Goal: Task Accomplishment & Management: Manage account settings

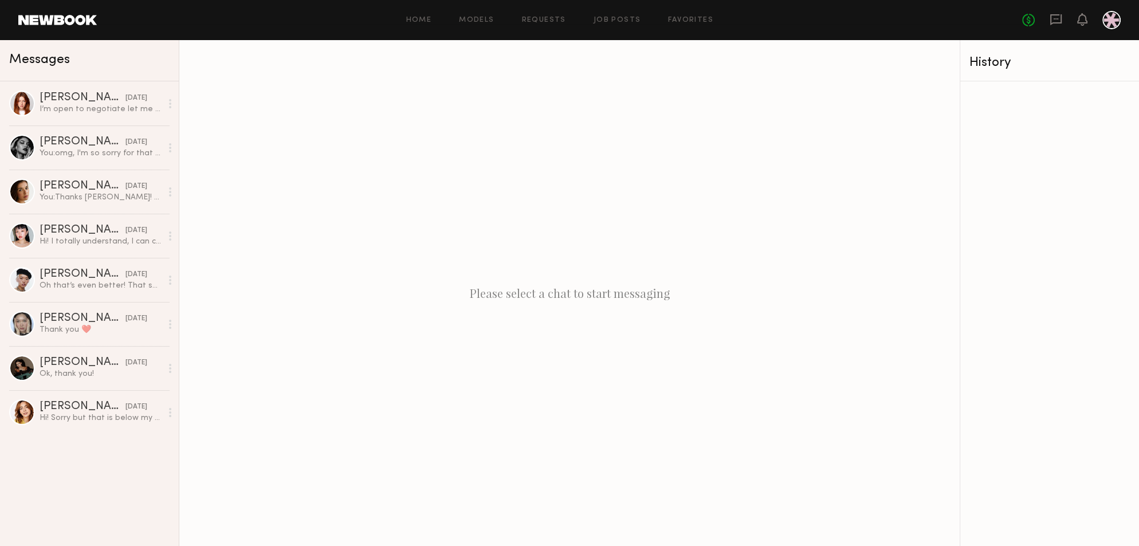
click at [1063, 24] on div "No fees up to $5,000" at bounding box center [1071, 20] width 99 height 18
click at [1080, 15] on icon at bounding box center [1082, 19] width 9 height 8
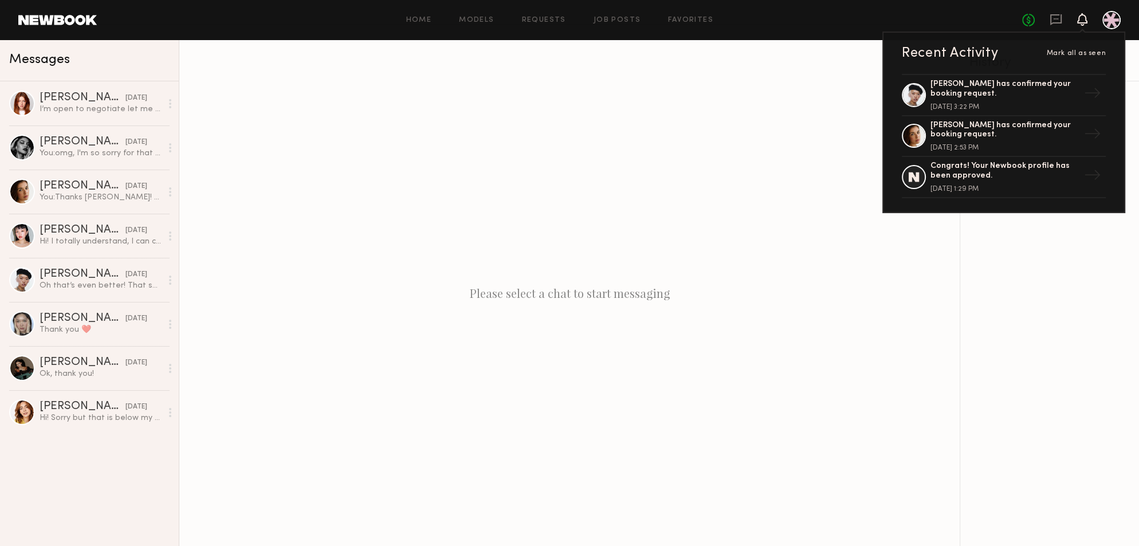
click at [1079, 16] on icon at bounding box center [1082, 19] width 9 height 8
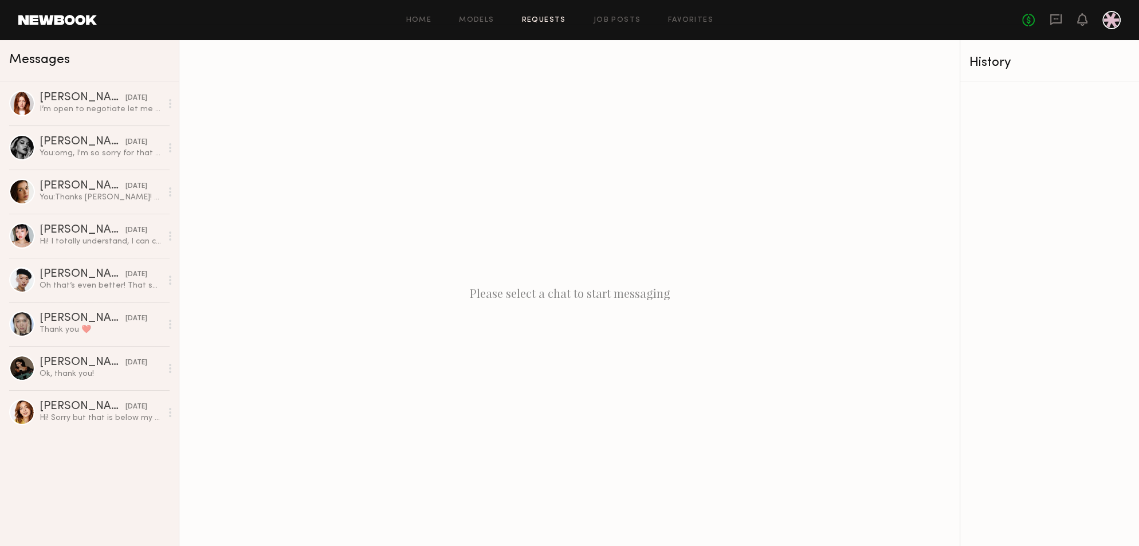
click at [543, 18] on link "Requests" at bounding box center [544, 20] width 44 height 7
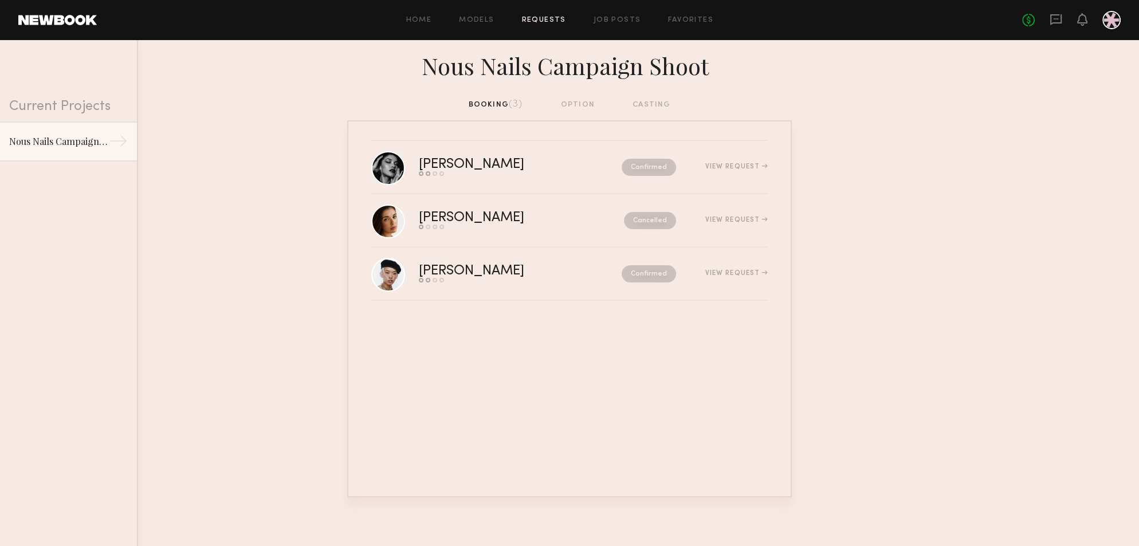
click at [219, 128] on nb-requests-list-container "[PERSON_NAME] Send request Model response Review hours worked Pay model Confirm…" at bounding box center [569, 308] width 1139 height 377
drag, startPoint x: 257, startPoint y: 376, endPoint x: 264, endPoint y: 366, distance: 11.9
click at [260, 372] on nb-requests-list-container "[PERSON_NAME] Send request Model response Review hours worked Pay model Confirm…" at bounding box center [569, 308] width 1139 height 377
click at [529, 162] on div "[PERSON_NAME]" at bounding box center [496, 164] width 154 height 13
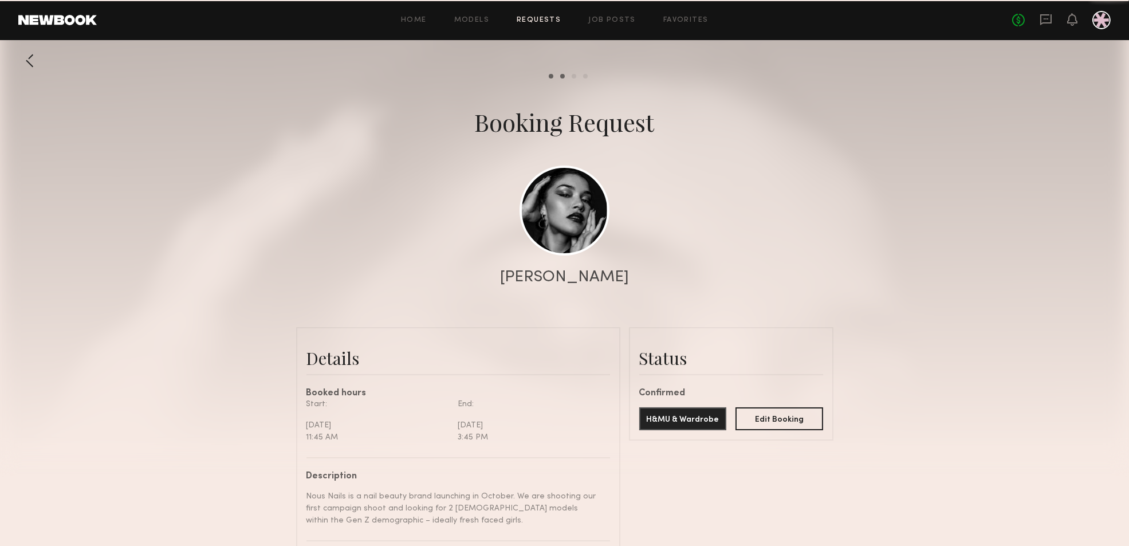
scroll to position [1236, 0]
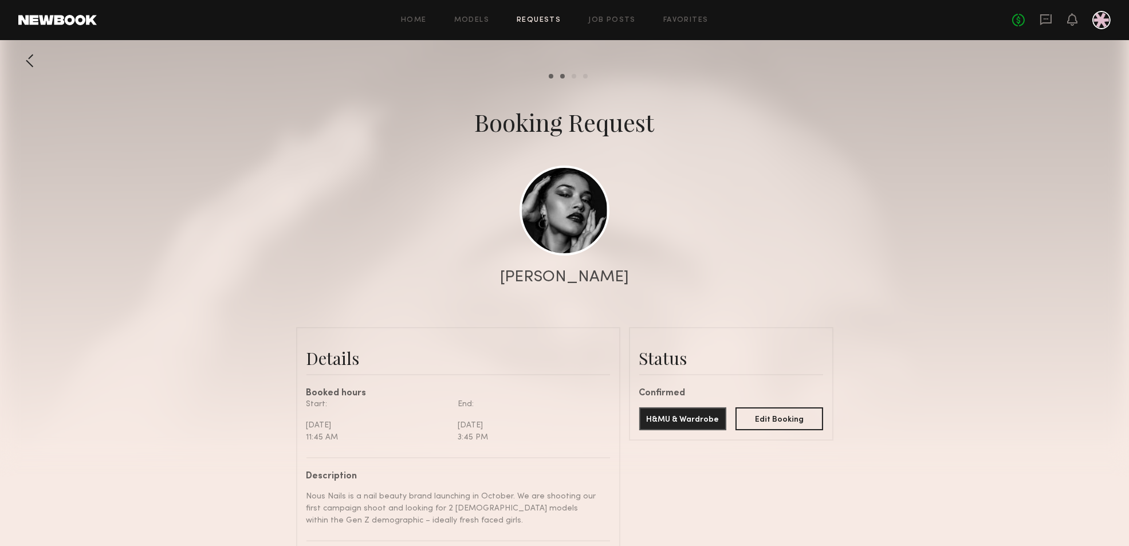
drag, startPoint x: 1128, startPoint y: 143, endPoint x: 1101, endPoint y: 238, distance: 99.5
click at [1096, 250] on div at bounding box center [564, 229] width 1129 height 458
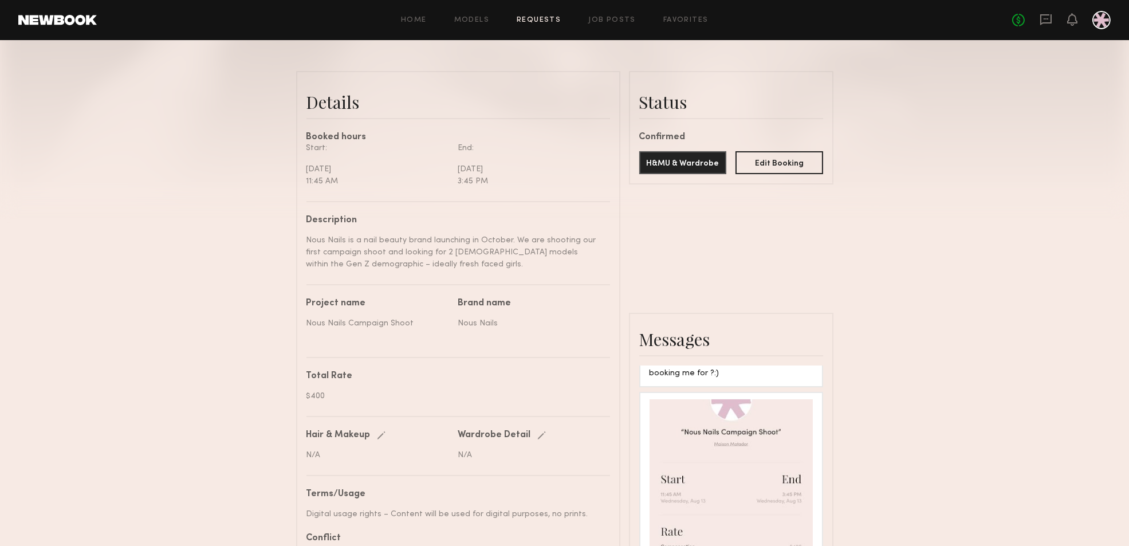
scroll to position [249, 0]
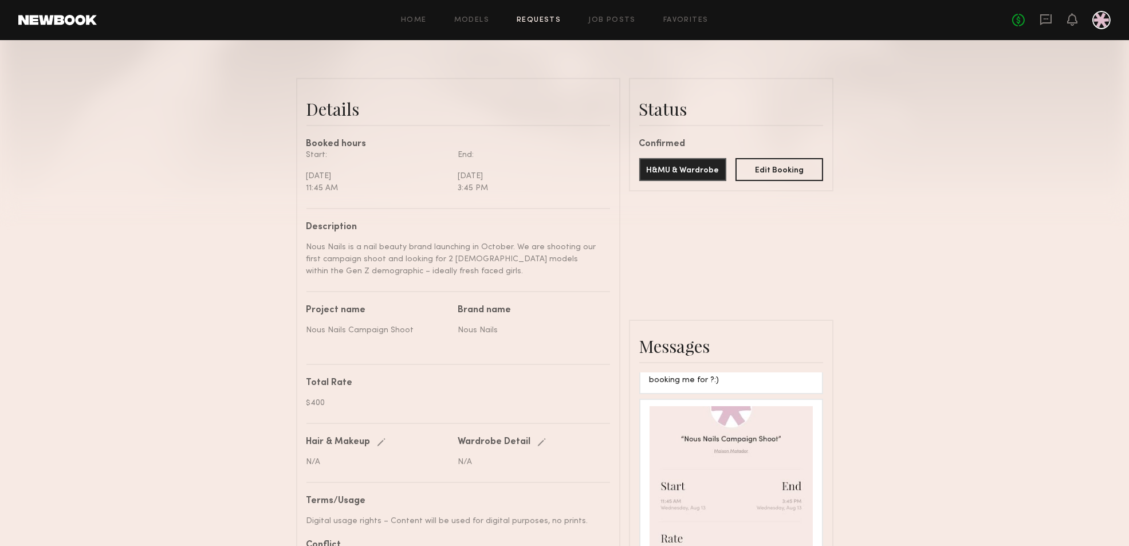
drag, startPoint x: 931, startPoint y: 277, endPoint x: 875, endPoint y: 262, distance: 58.6
click at [927, 276] on div "Send request Model response Review hours worked Pay model Booking Request [PERS…" at bounding box center [564, 320] width 1129 height 1040
drag, startPoint x: 137, startPoint y: 116, endPoint x: 81, endPoint y: 78, distance: 66.9
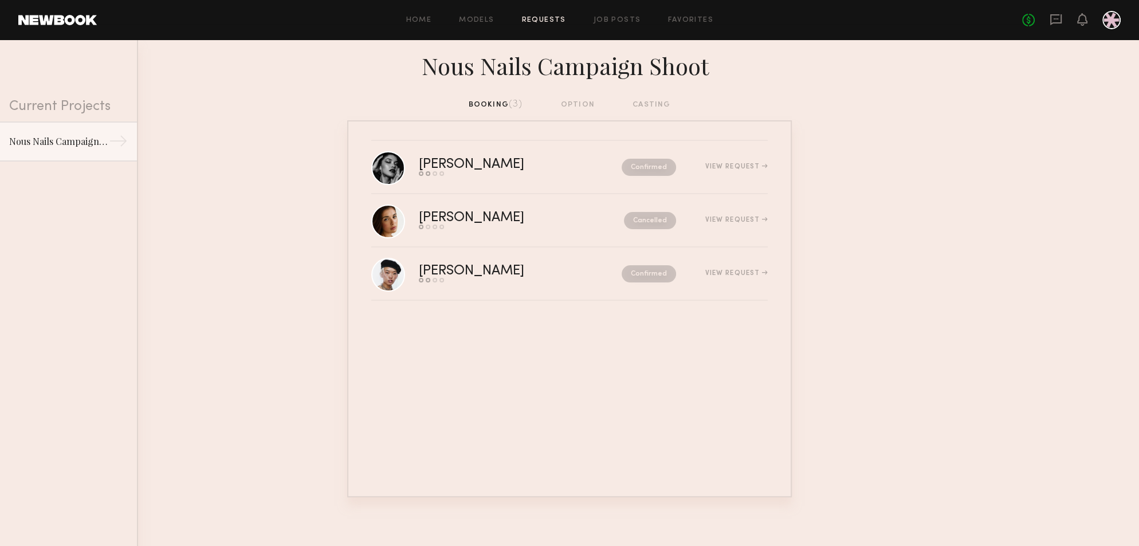
click at [276, 252] on nb-requests-list-container "[PERSON_NAME] Send request Model response Review hours worked Pay model Confirm…" at bounding box center [569, 308] width 1139 height 377
drag, startPoint x: 235, startPoint y: 189, endPoint x: 292, endPoint y: 154, distance: 66.9
click at [234, 189] on nb-requests-list-container "[PERSON_NAME] Send request Model response Review hours worked Pay model Confirm…" at bounding box center [569, 308] width 1139 height 377
click at [931, 281] on nb-requests-list-container "[PERSON_NAME] Send request Model response Review hours worked Pay model Confirm…" at bounding box center [569, 308] width 1139 height 377
click at [301, 231] on nb-requests-list-container "[PERSON_NAME] Send request Model response Review hours worked Pay model Confirm…" at bounding box center [569, 308] width 1139 height 377
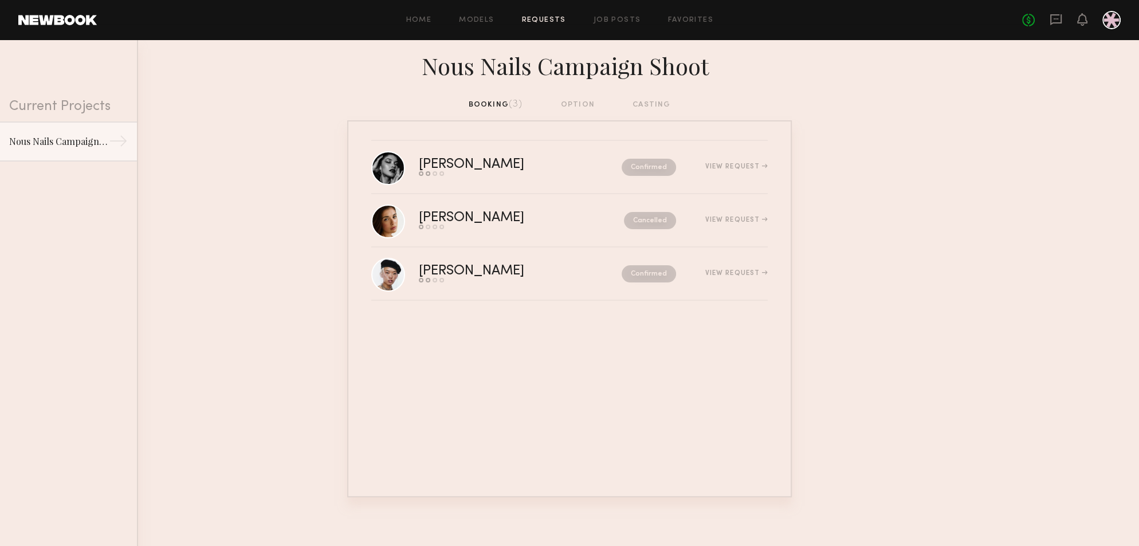
drag, startPoint x: 247, startPoint y: 226, endPoint x: 371, endPoint y: 56, distance: 210.5
click at [247, 225] on nb-requests-list-container "[PERSON_NAME] Send request Model response Review hours worked Pay model Confirm…" at bounding box center [569, 308] width 1139 height 377
